Goal: Contribute content: Contribute content

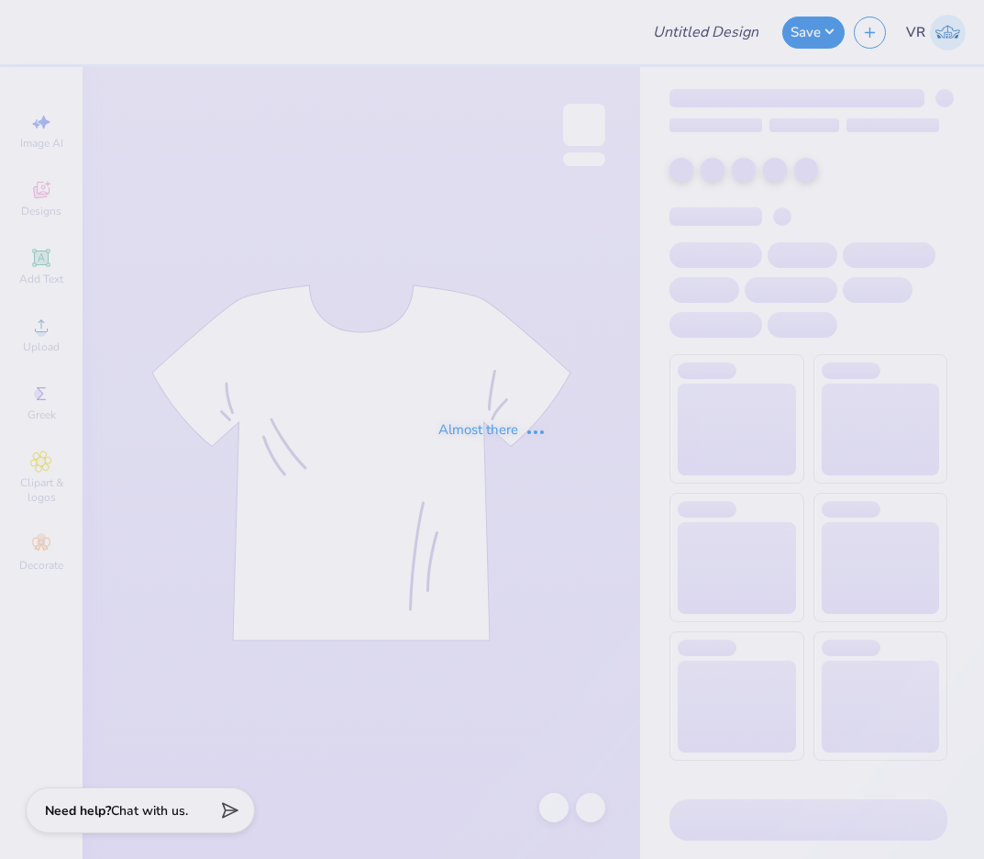
type input "Delta Chi F1 Fall 2025 Merch"
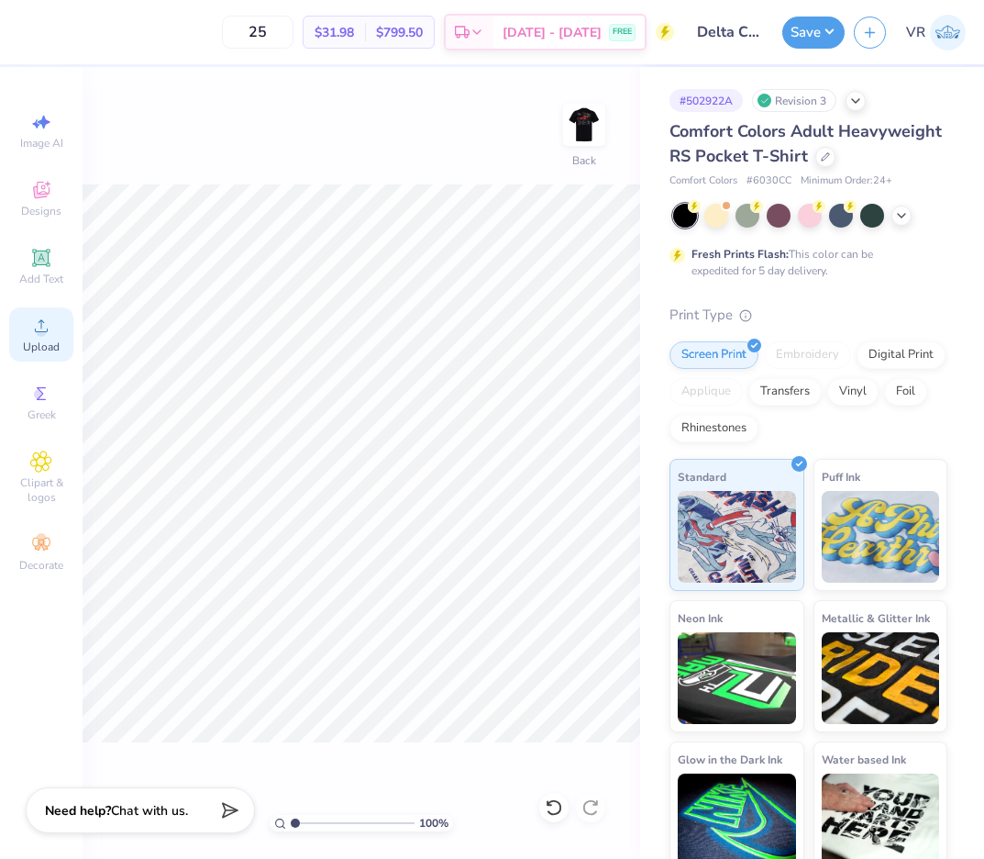
click at [51, 318] on icon at bounding box center [41, 326] width 22 height 22
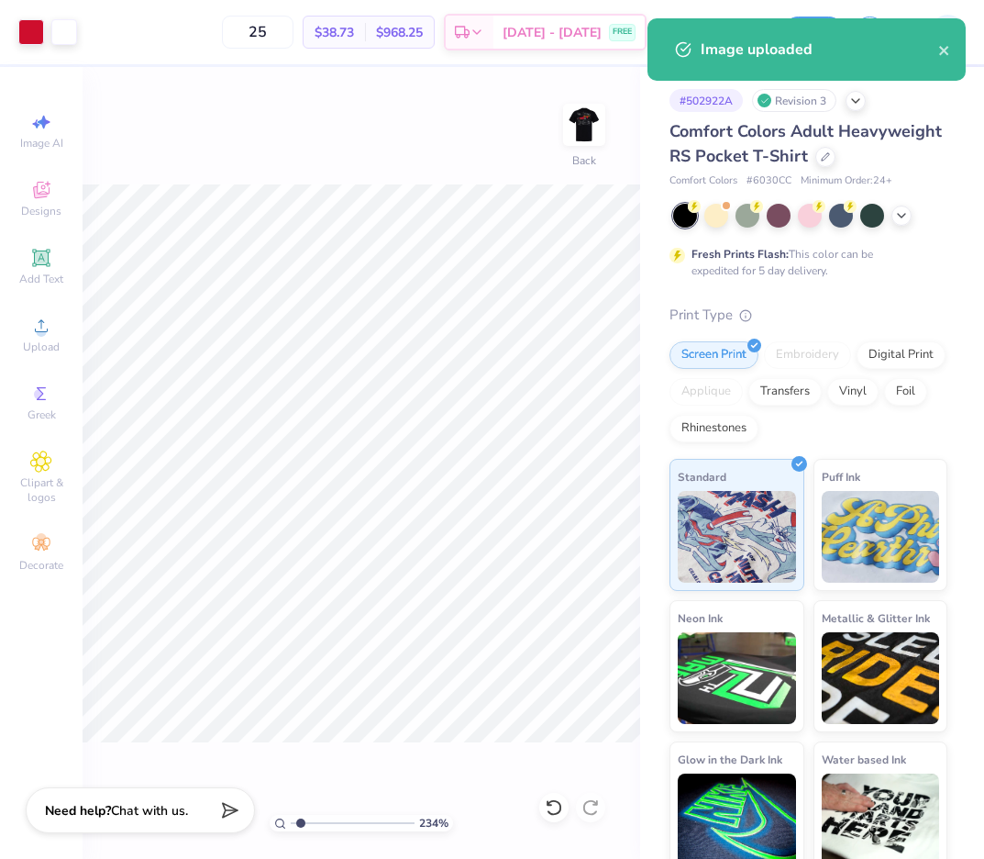
type input "1"
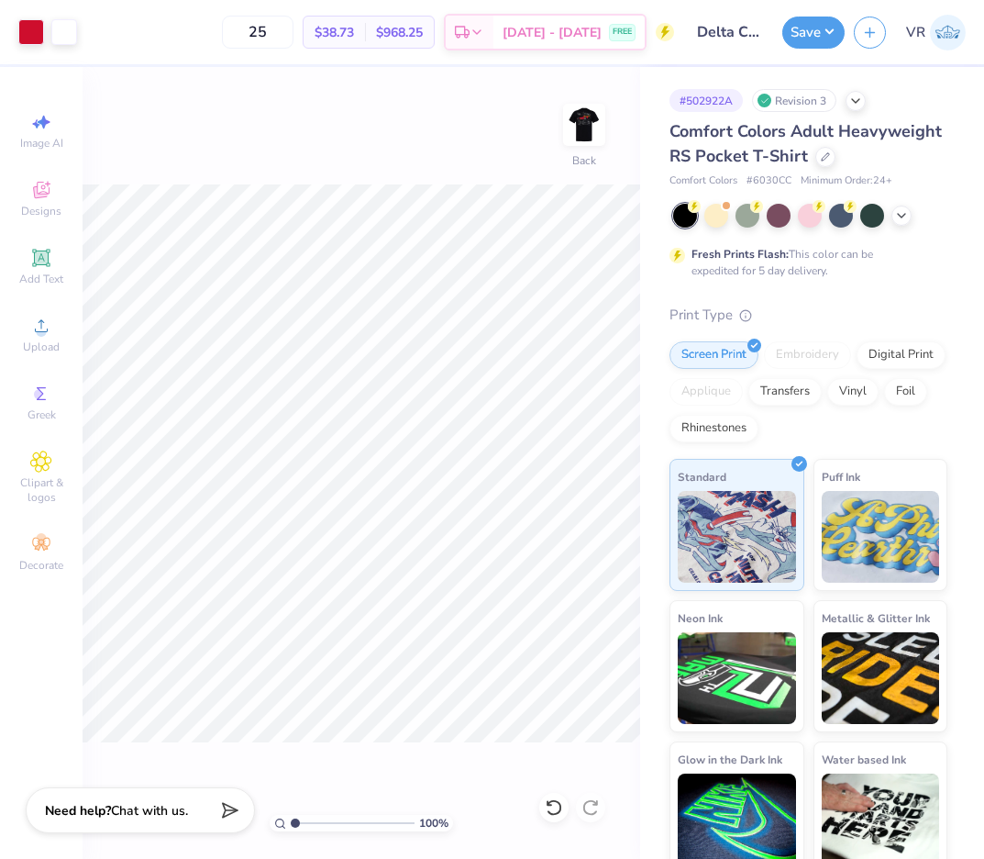
drag, startPoint x: 298, startPoint y: 818, endPoint x: 317, endPoint y: 745, distance: 75.9
click at [291, 816] on input "range" at bounding box center [353, 823] width 124 height 17
click at [572, 122] on img at bounding box center [584, 124] width 73 height 73
click at [198, 178] on div "100 % Front" at bounding box center [362, 463] width 558 height 792
click at [32, 328] on icon at bounding box center [41, 326] width 22 height 22
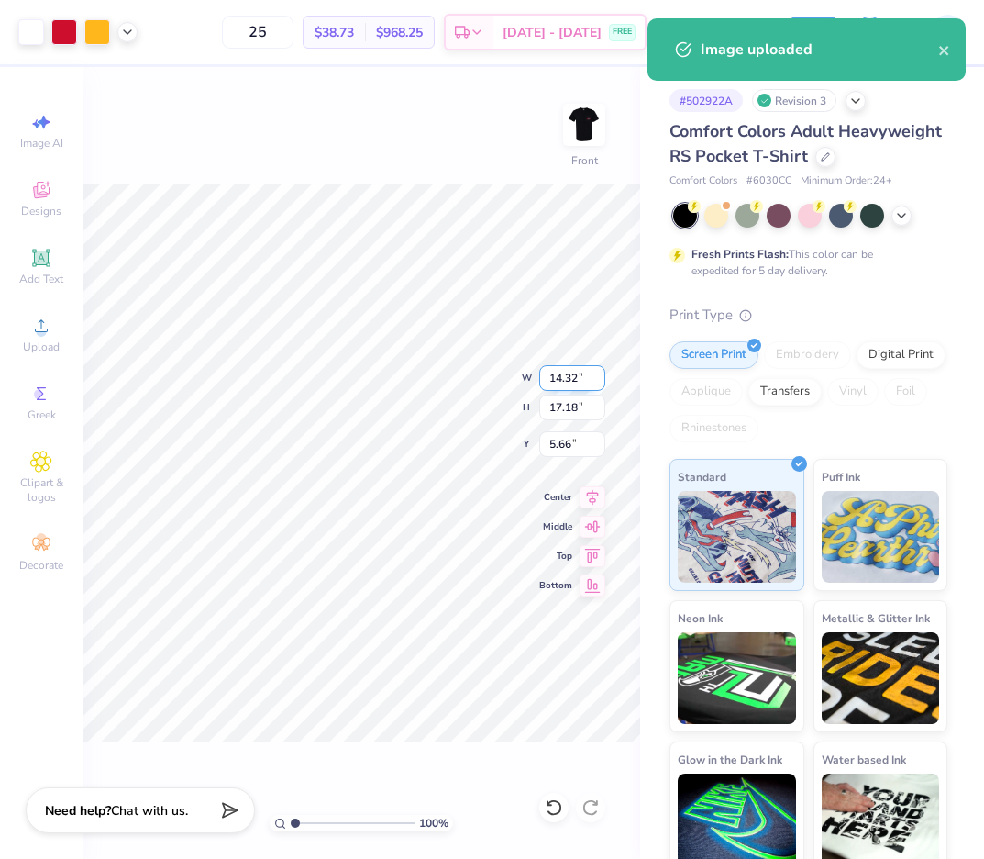
click at [543, 372] on input "14.32" at bounding box center [572, 378] width 66 height 26
type input "12.50"
type input "14.99"
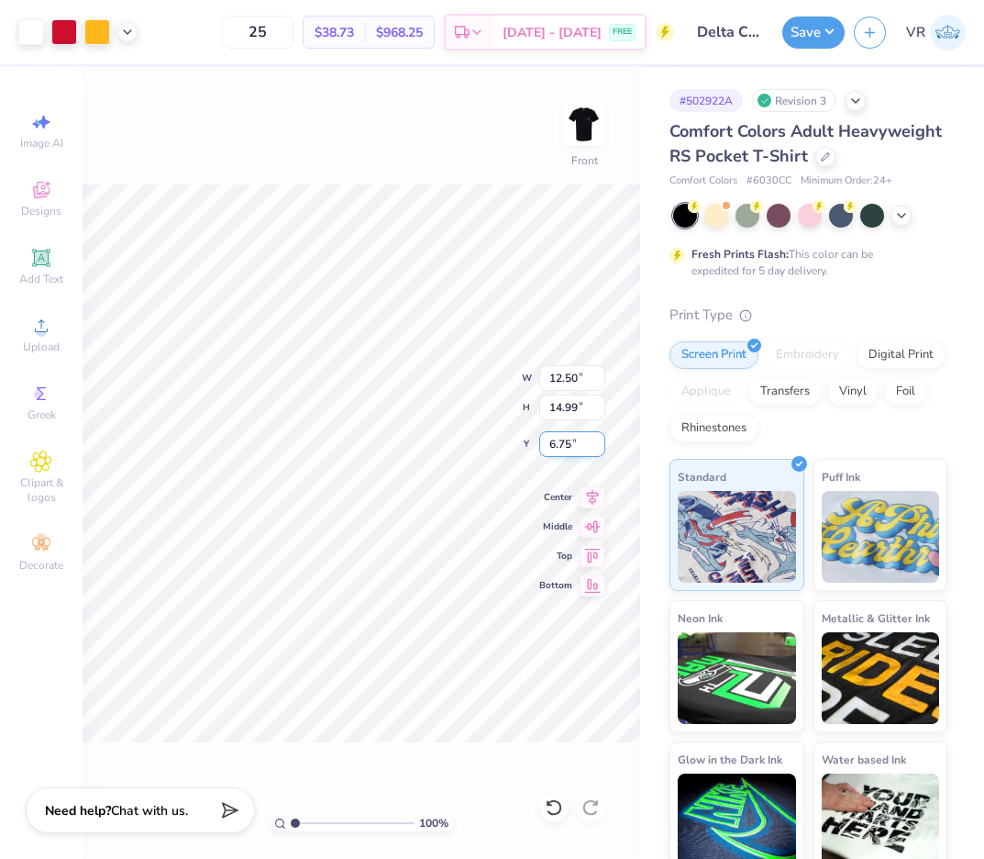
click at [567, 441] on input "6.75" at bounding box center [572, 444] width 66 height 26
type input "3.00"
click at [195, 173] on div "100 % Front" at bounding box center [362, 463] width 558 height 792
click at [800, 24] on button "Save" at bounding box center [814, 30] width 62 height 32
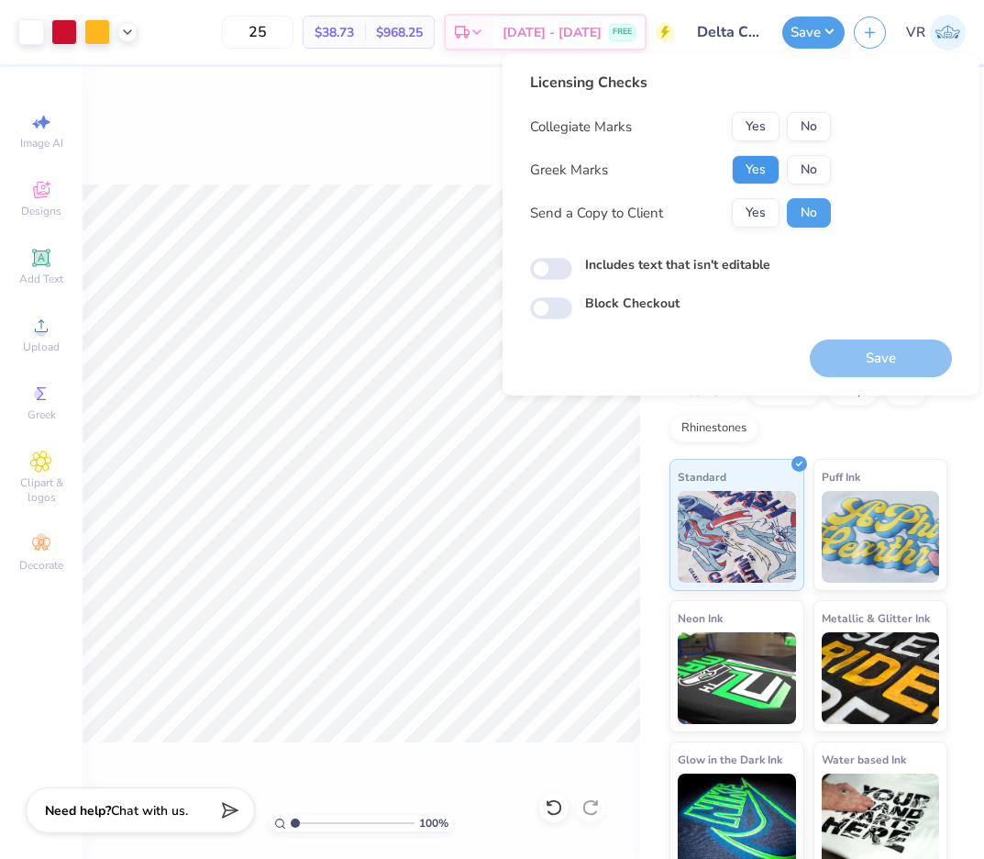
click at [751, 173] on button "Yes" at bounding box center [756, 169] width 48 height 29
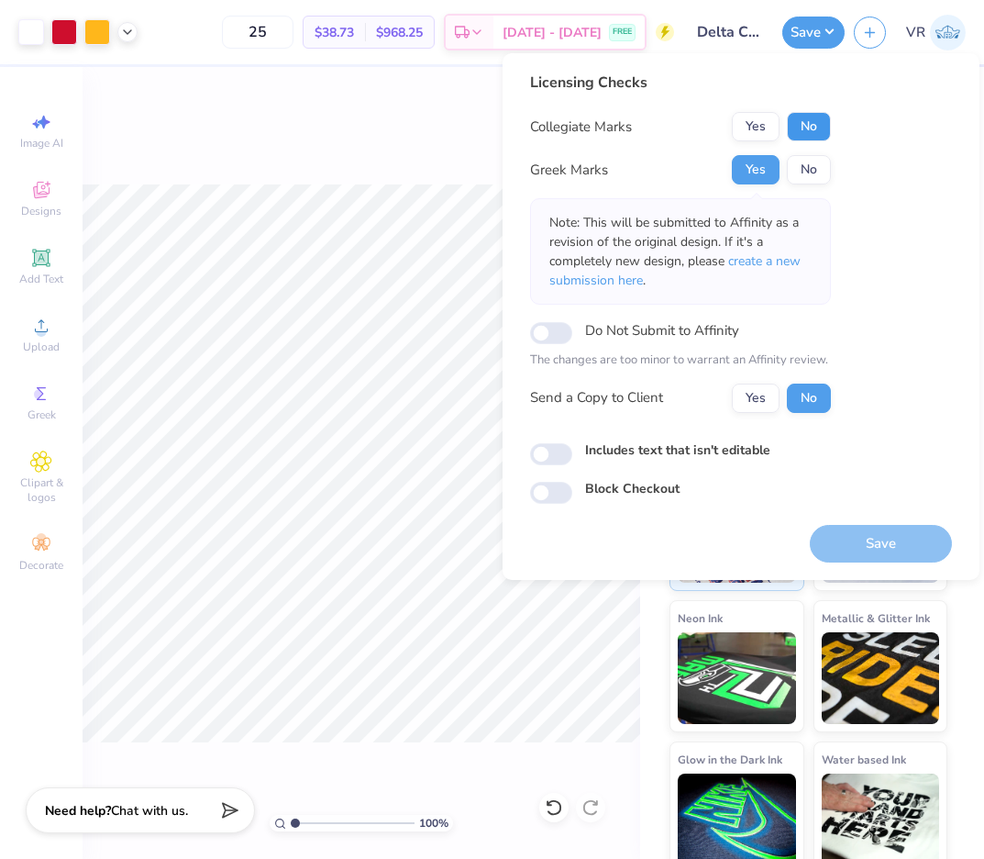
click at [824, 120] on button "No" at bounding box center [809, 126] width 44 height 29
click at [884, 552] on button "Save" at bounding box center [881, 544] width 142 height 38
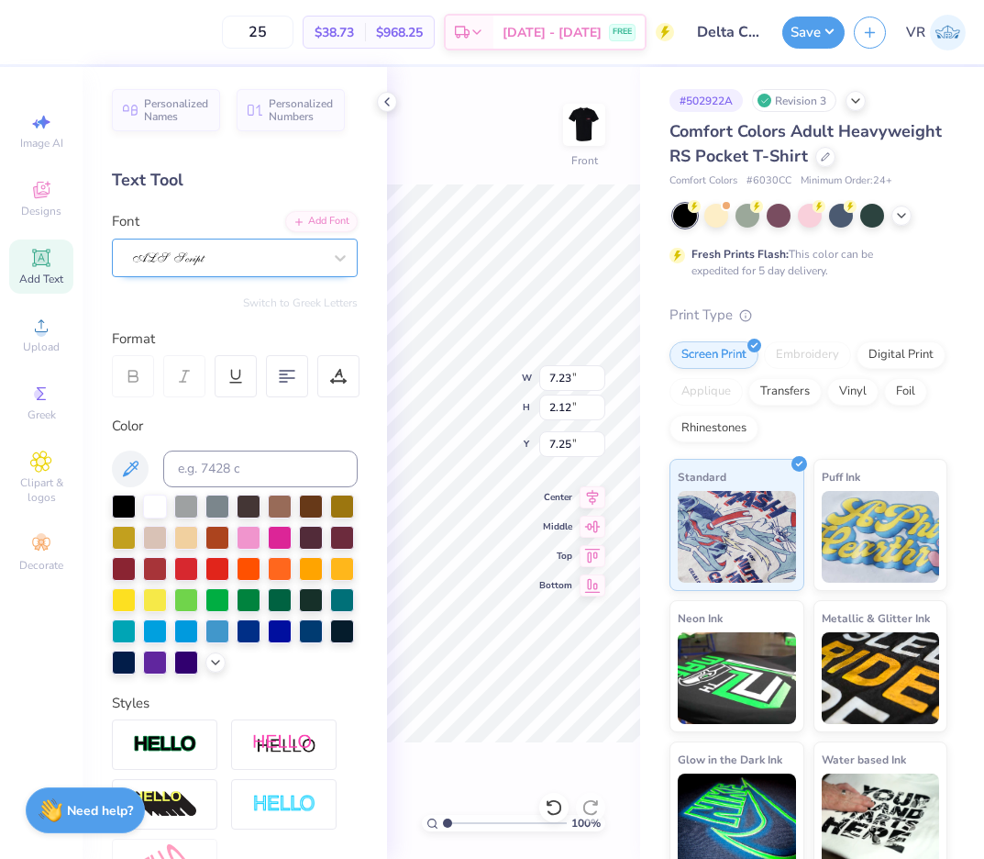
click at [251, 262] on div at bounding box center [227, 257] width 193 height 28
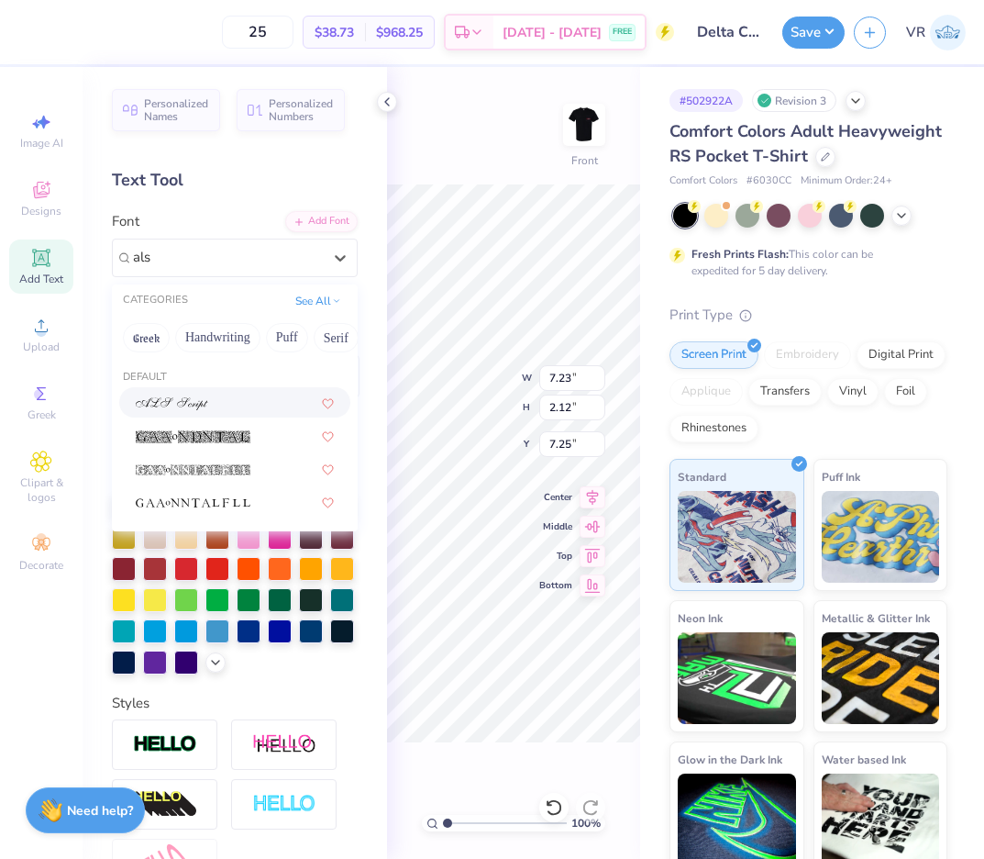
click at [217, 399] on div at bounding box center [235, 402] width 198 height 19
type input "als"
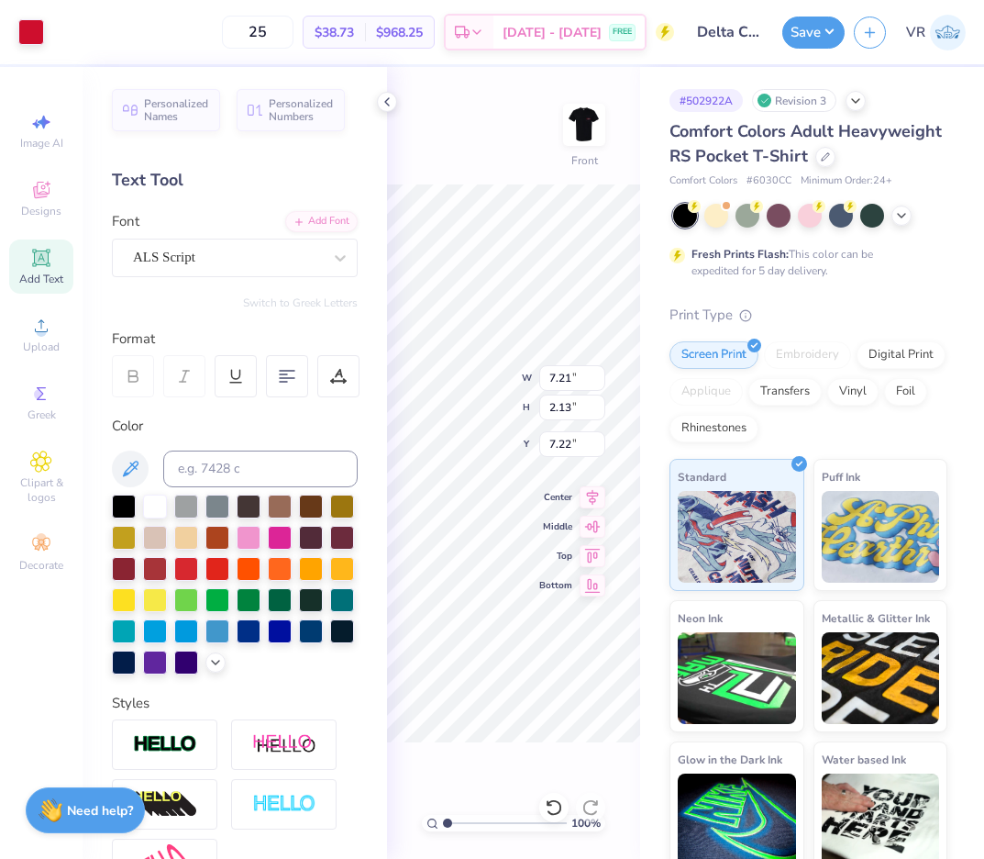
scroll to position [16, 3]
click at [344, 376] on icon at bounding box center [338, 376] width 17 height 17
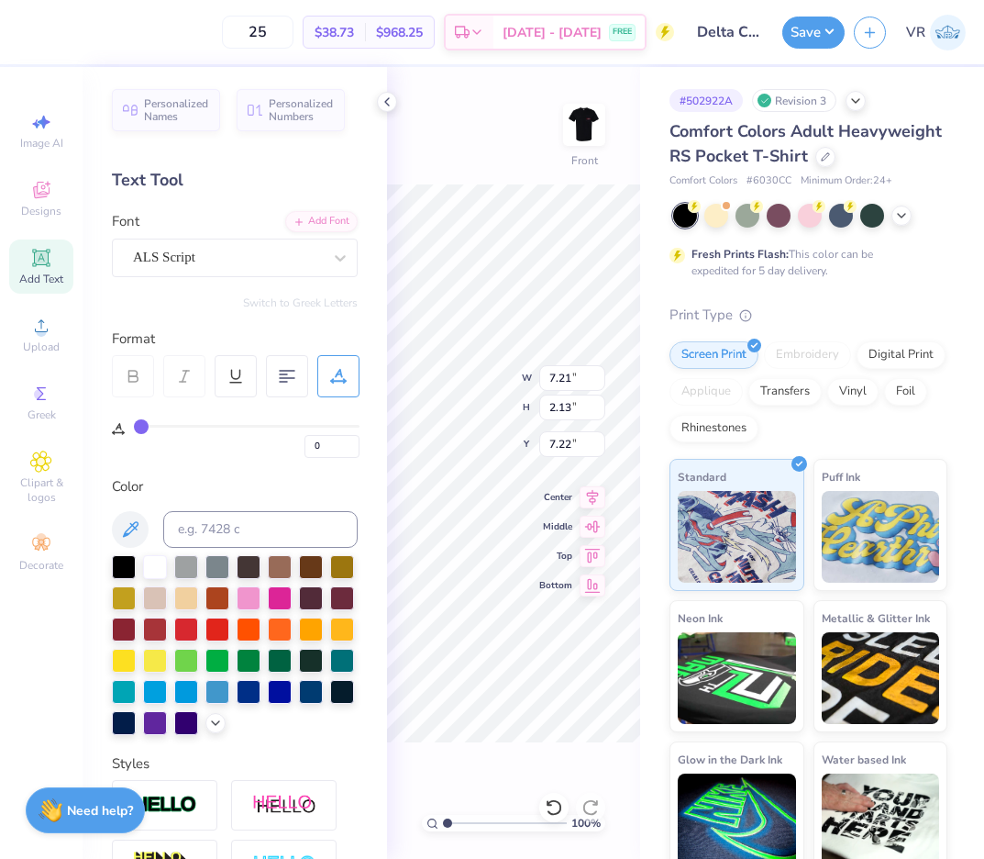
click at [224, 461] on div "Personalized Names Personalized Numbers Text Tool Add Font Font ALS Script Swit…" at bounding box center [235, 463] width 305 height 792
type textarea "Fall Rush"
click at [383, 103] on icon at bounding box center [387, 102] width 15 height 15
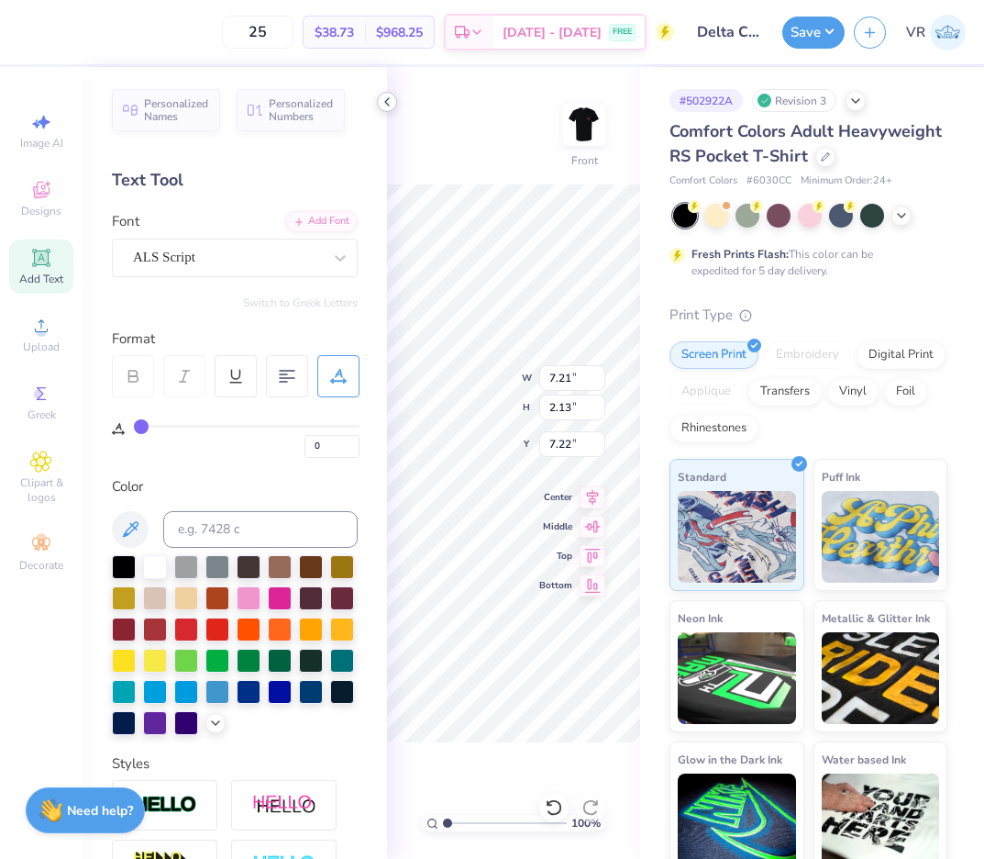
click at [383, 100] on icon at bounding box center [387, 102] width 15 height 15
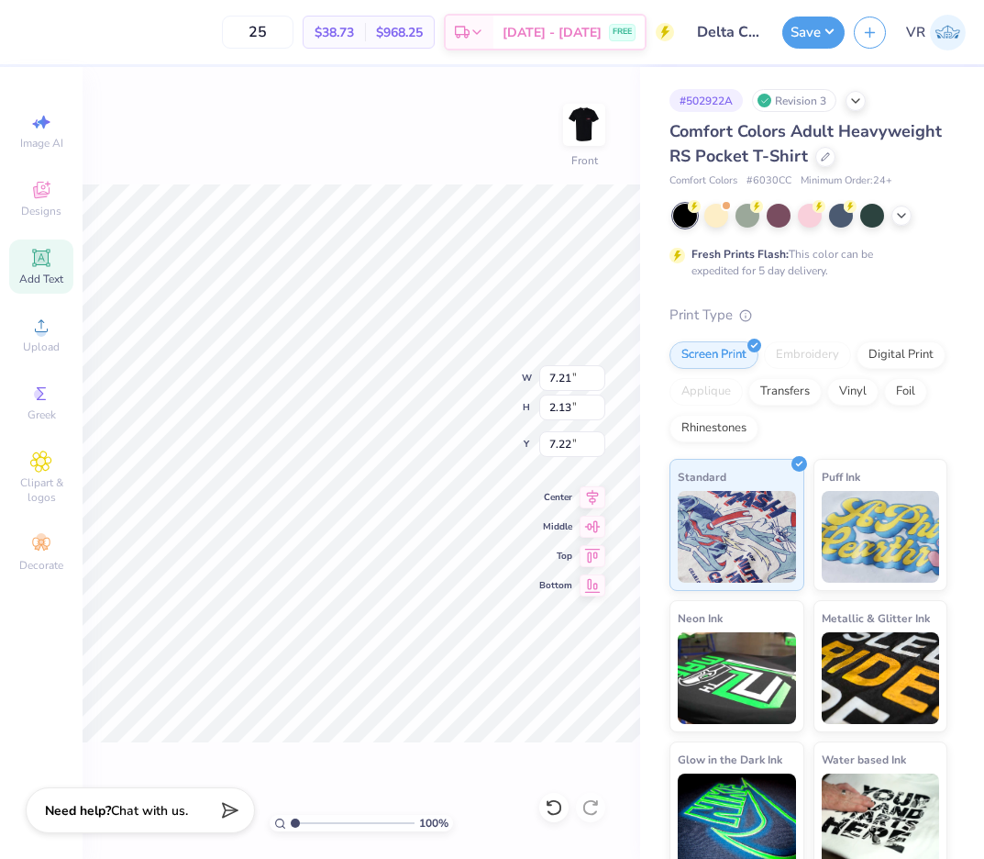
click at [214, 161] on div "100 % Front W 7.21 7.21 " H 2.13 2.13 " Y 7.22 7.22 " Center Middle Top Bottom" at bounding box center [362, 463] width 558 height 792
click at [804, 30] on button "Save" at bounding box center [814, 30] width 62 height 32
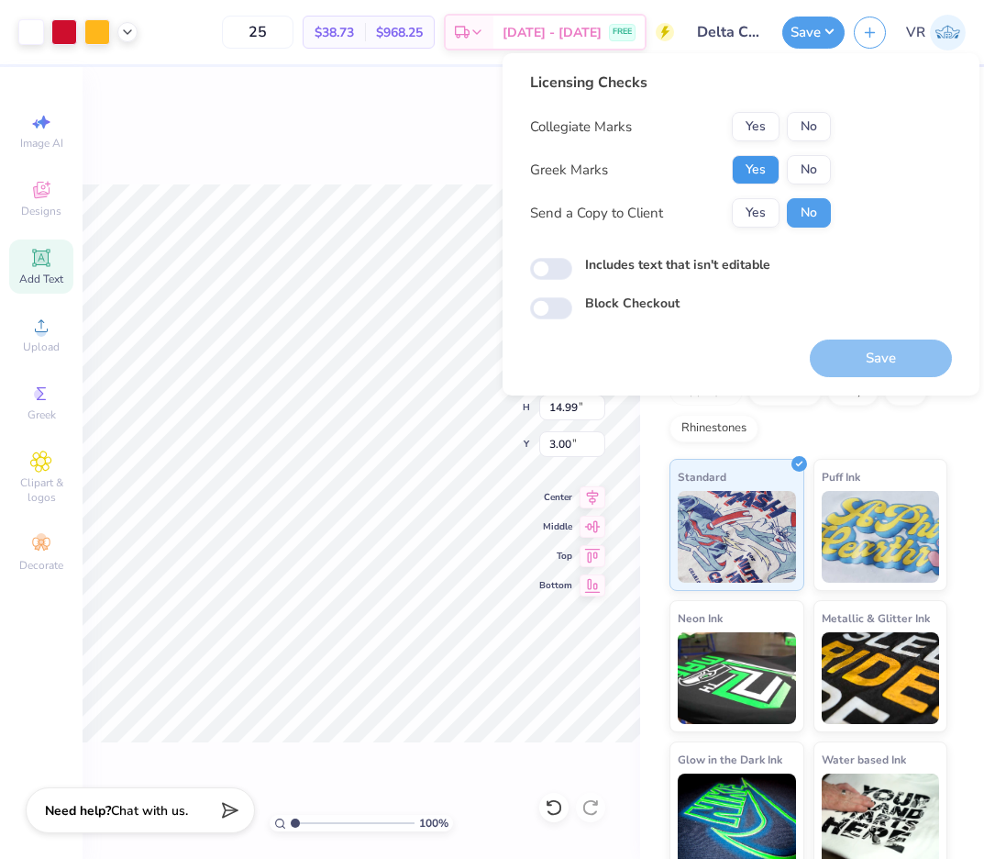
click at [744, 171] on button "Yes" at bounding box center [756, 169] width 48 height 29
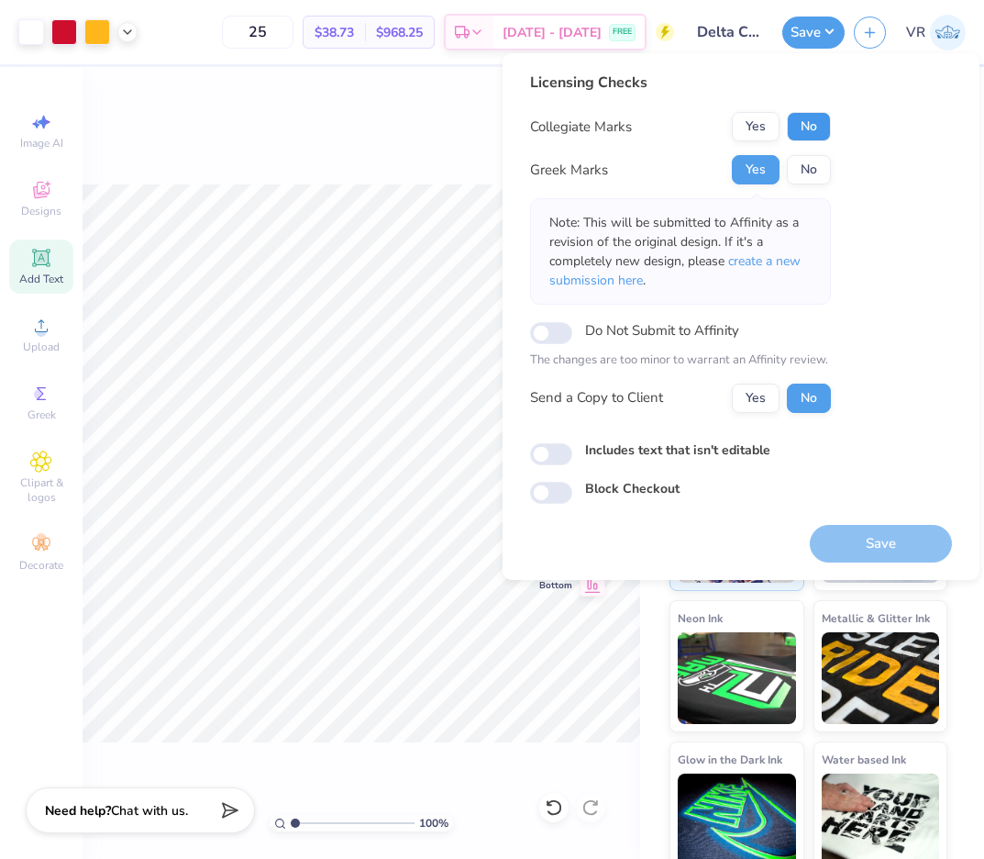
click at [803, 122] on button "No" at bounding box center [809, 126] width 44 height 29
click at [902, 545] on button "Save" at bounding box center [881, 544] width 142 height 38
